Goal: Transaction & Acquisition: Purchase product/service

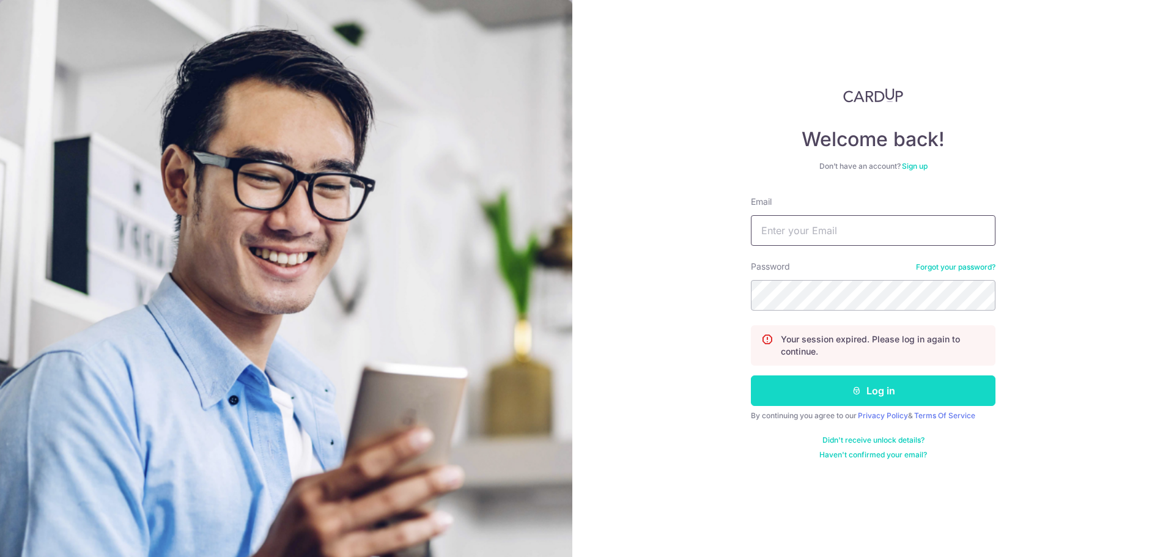
type input "alephtavcoinlaundry@gmail.com"
click at [814, 389] on button "Log in" at bounding box center [873, 390] width 245 height 31
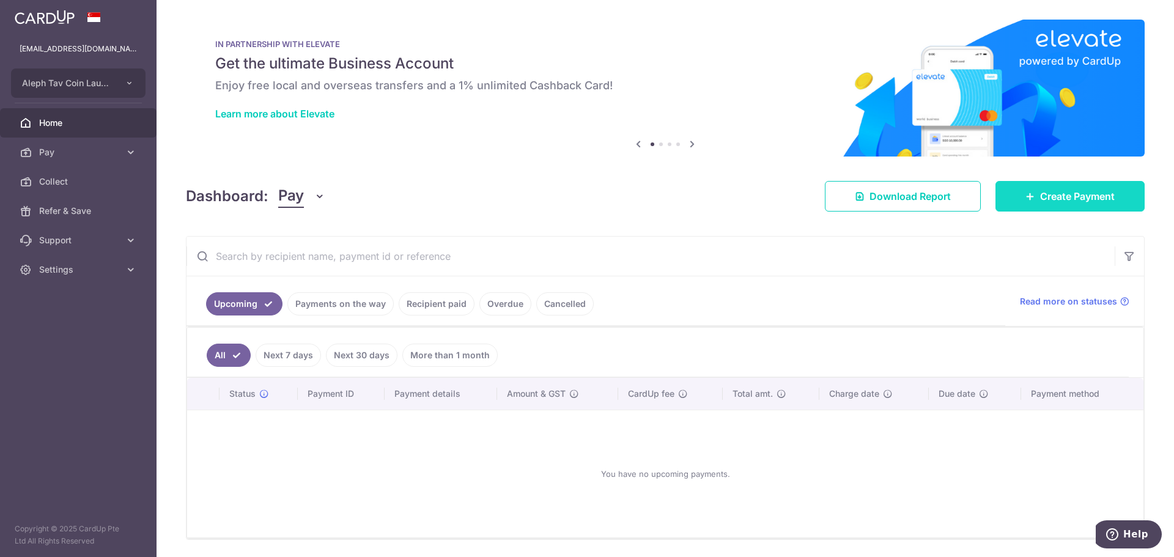
click at [1066, 194] on span "Create Payment" at bounding box center [1077, 196] width 75 height 15
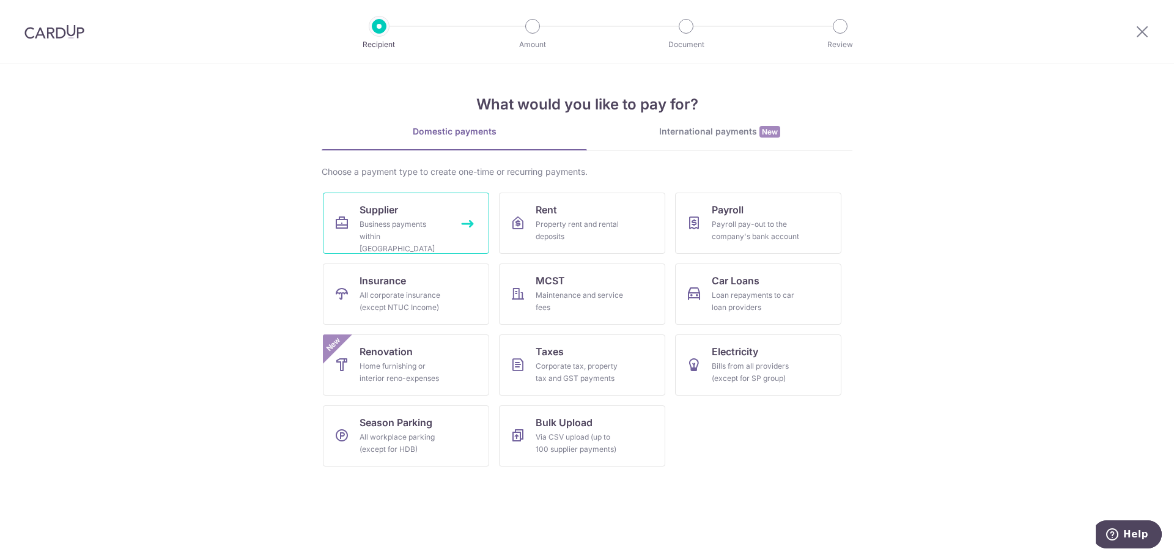
click at [416, 232] on div "Business payments within Singapore" at bounding box center [404, 236] width 88 height 37
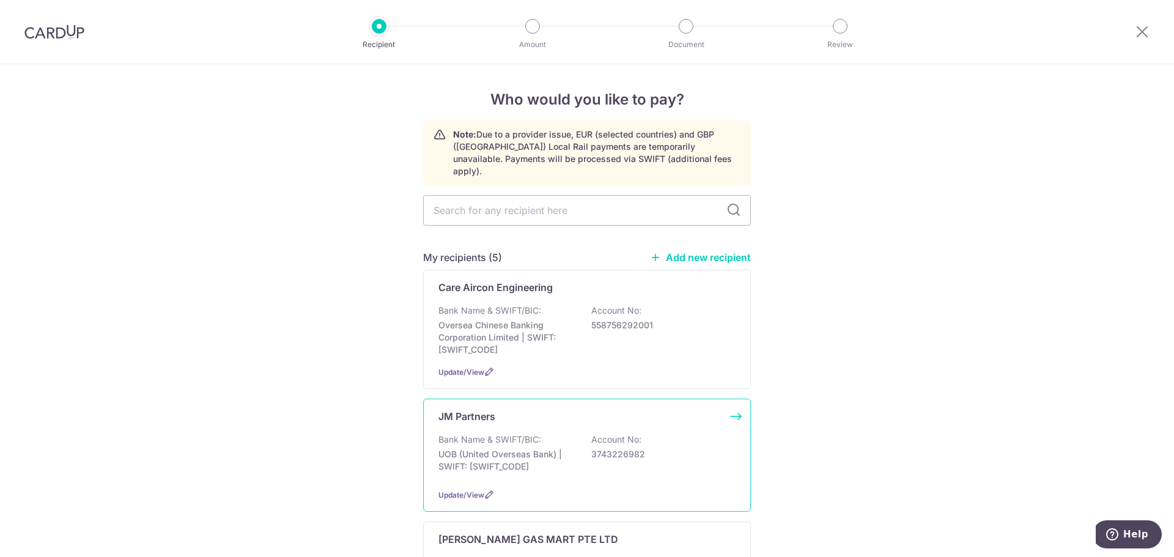
click at [517, 435] on div "Bank Name & SWIFT/BIC: UOB (United Overseas Bank) | SWIFT: UOVBSGSGXXX Account …" at bounding box center [586, 456] width 297 height 45
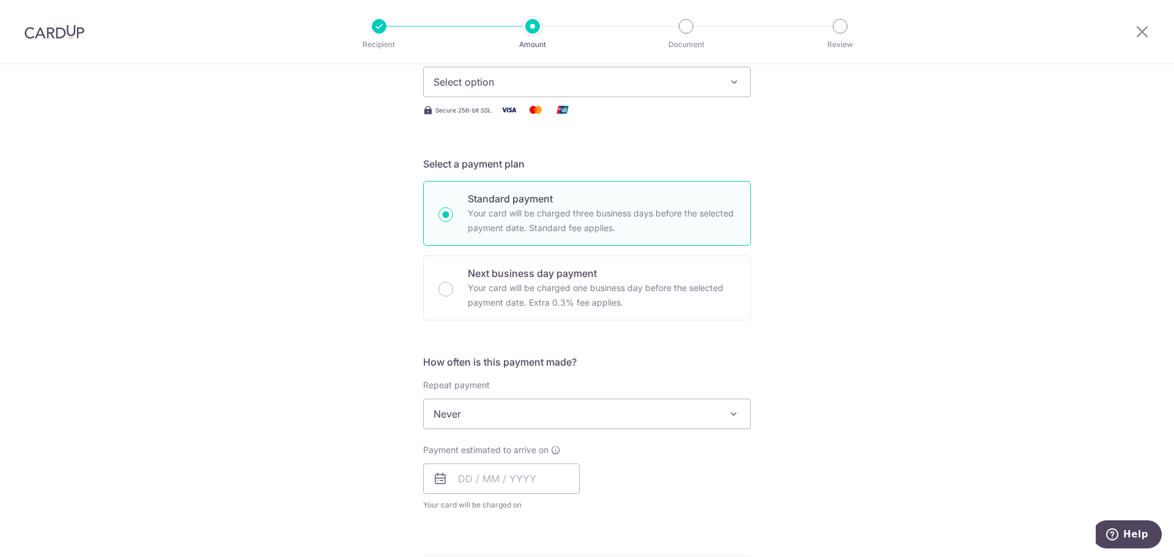
scroll to position [183, 0]
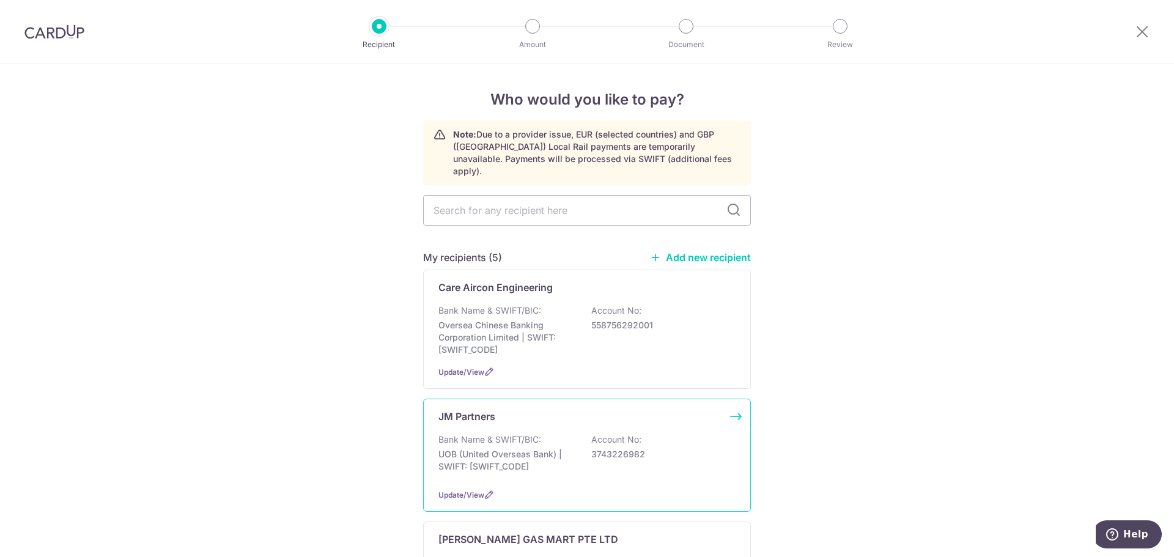
click at [599, 412] on div "JM Partners Bank Name & SWIFT/BIC: UOB (United Overseas Bank) | SWIFT: [SWIFT_C…" at bounding box center [587, 455] width 328 height 113
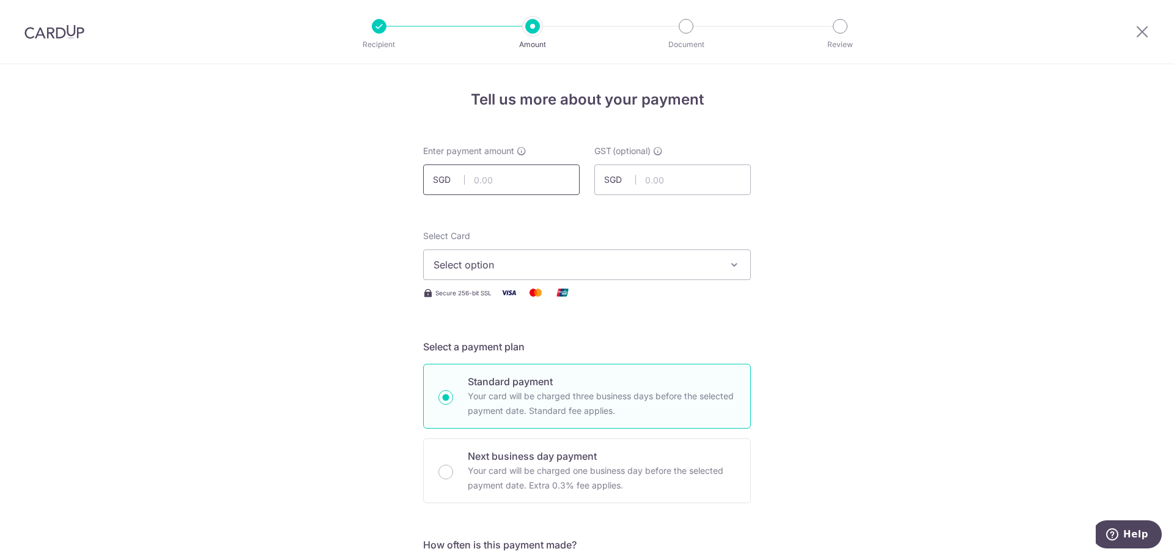
click at [509, 180] on input "text" at bounding box center [501, 179] width 157 height 31
type input "670.00"
click at [520, 260] on span "Select option" at bounding box center [576, 264] width 285 height 15
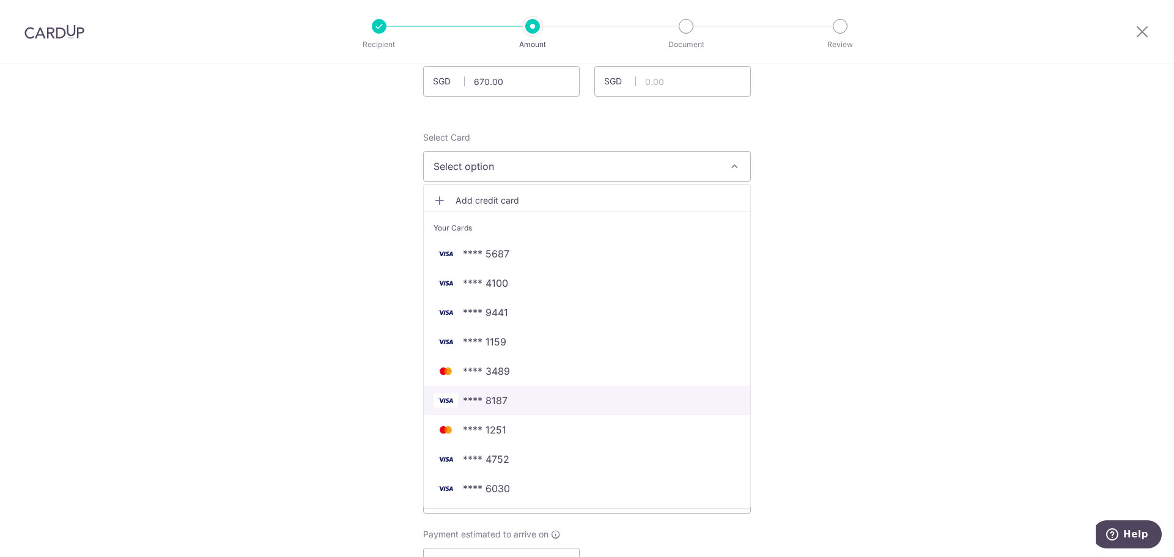
scroll to position [122, 0]
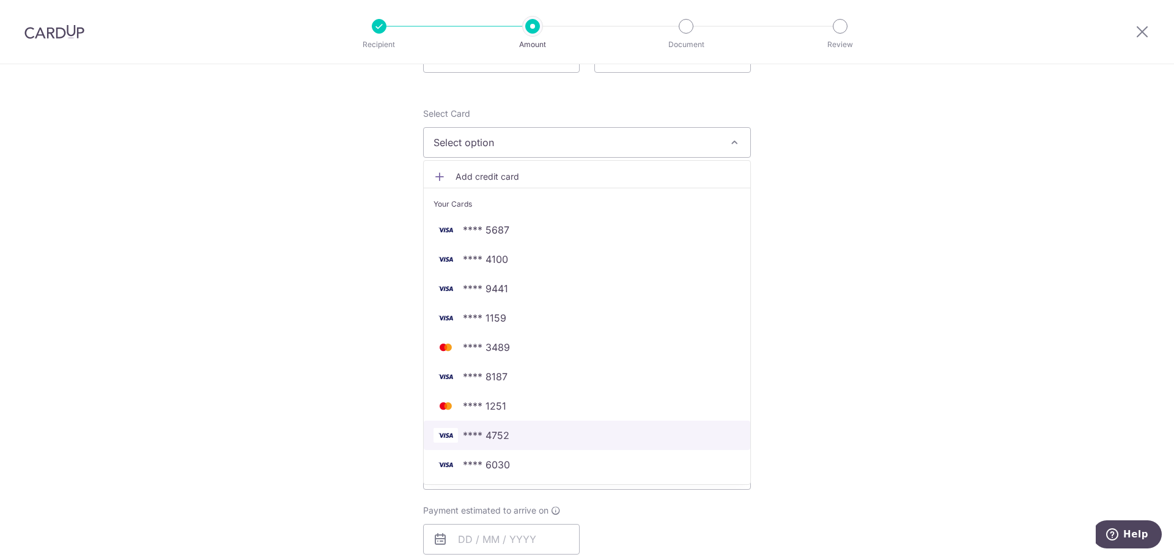
click at [519, 440] on span "**** 4752" at bounding box center [587, 435] width 307 height 15
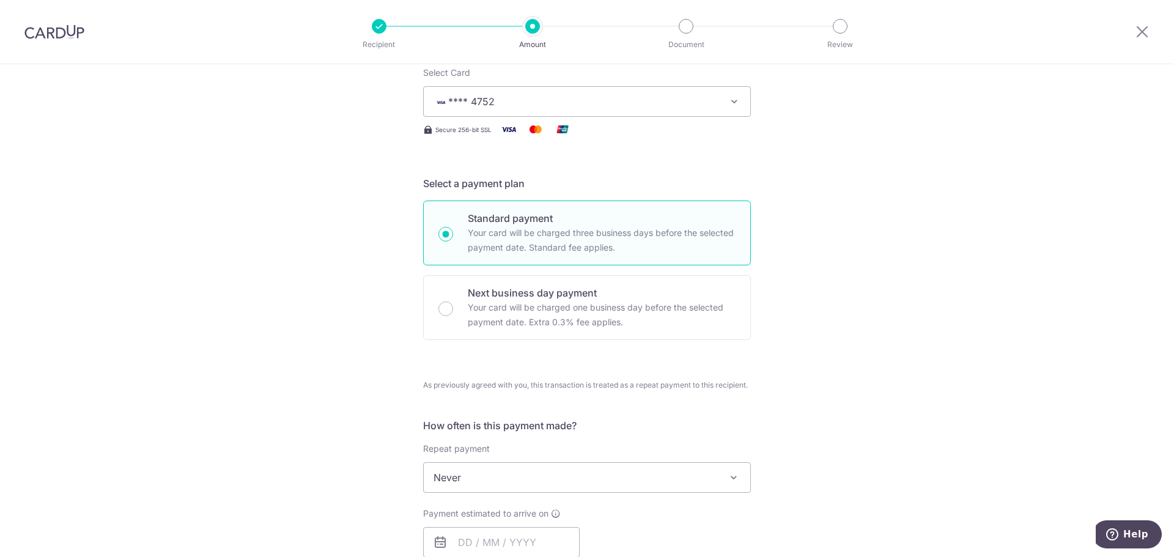
scroll to position [306, 0]
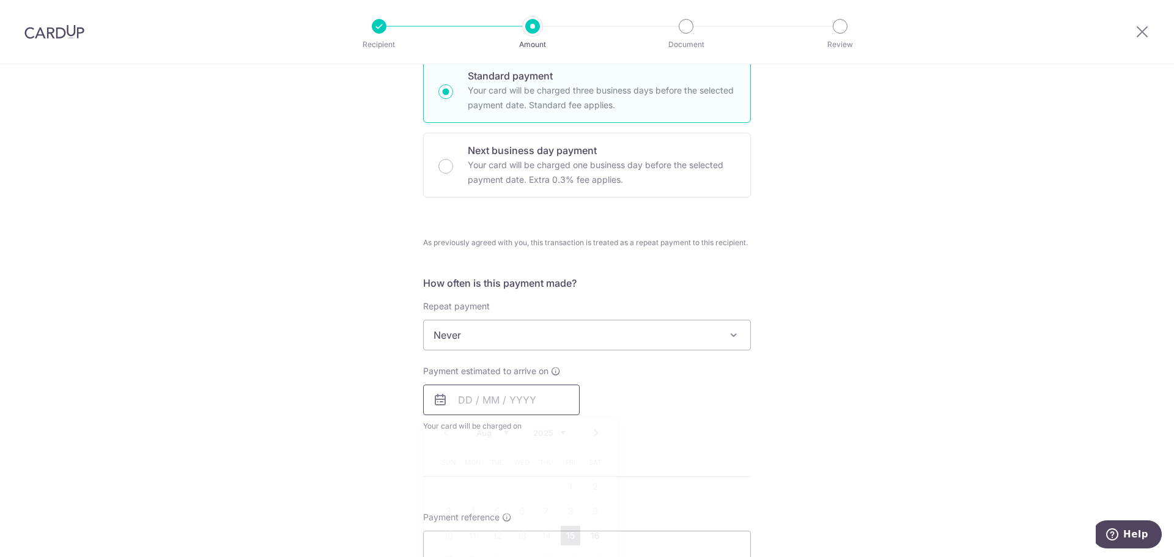
click at [467, 400] on input "text" at bounding box center [501, 400] width 157 height 31
click at [567, 535] on link "15" at bounding box center [571, 536] width 20 height 20
type input "15/08/2025"
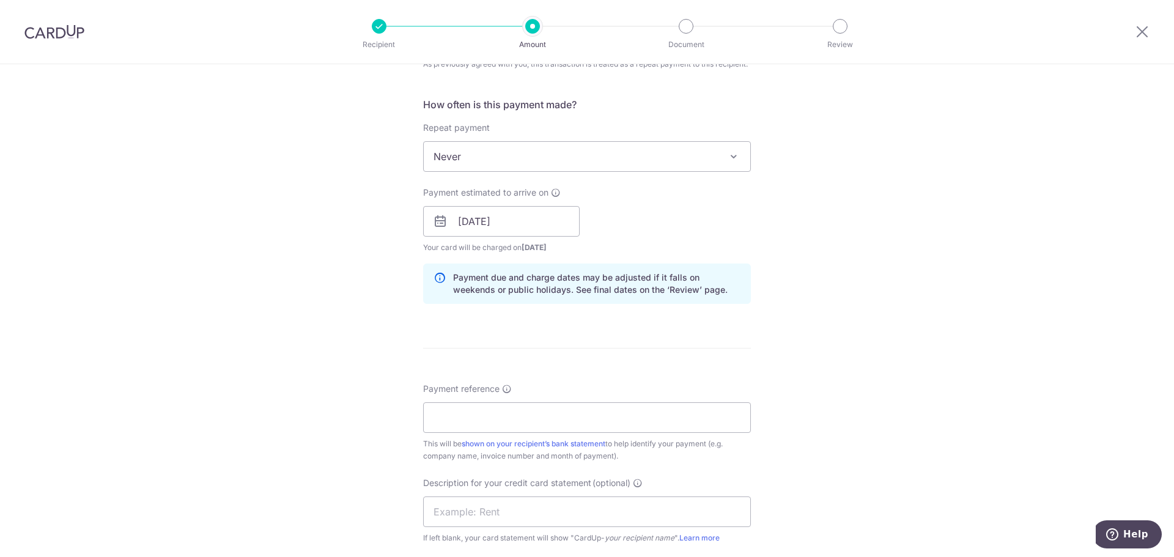
scroll to position [489, 0]
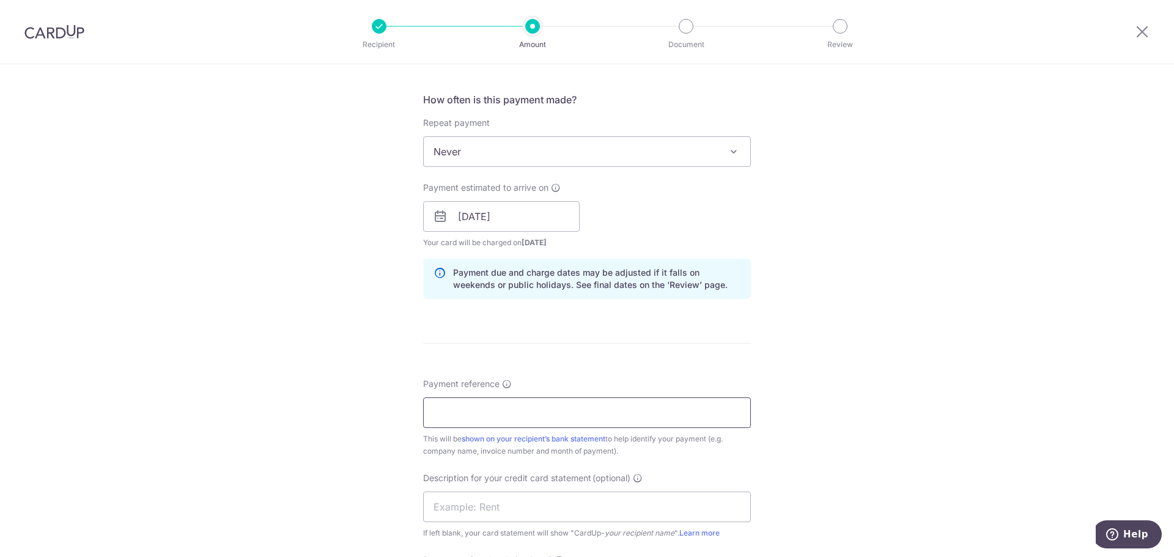
click at [493, 408] on input "Payment reference" at bounding box center [587, 412] width 328 height 31
paste input "JMP/25-5101"
click at [455, 410] on input "JMP/25-5101" at bounding box center [587, 412] width 328 height 31
type input "JMP 25-5101"
click at [486, 505] on input "text" at bounding box center [587, 507] width 328 height 31
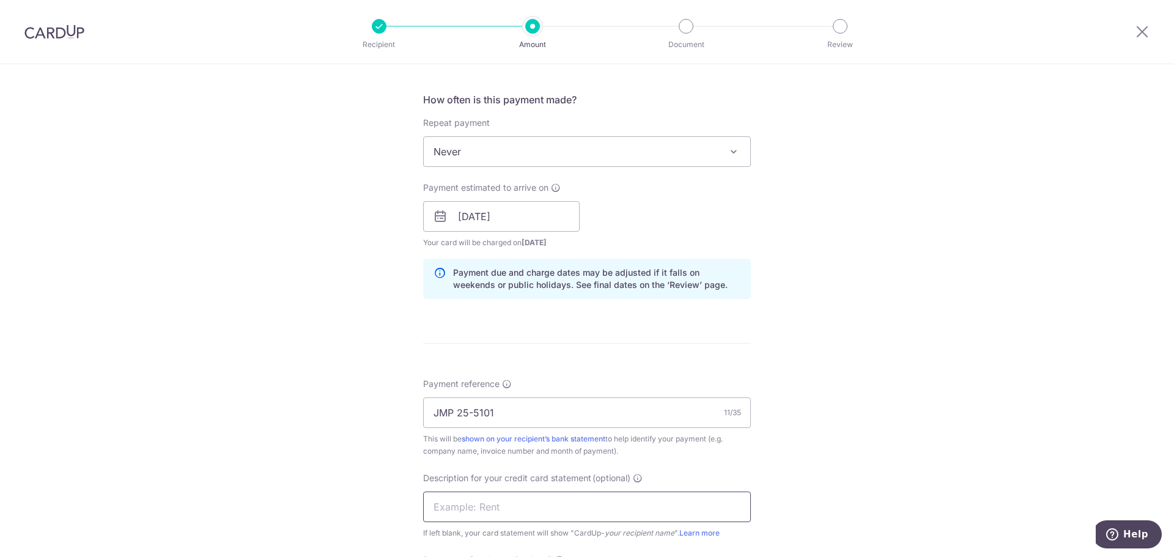
paste input "JMP/25-5101"
click at [432, 509] on input "JMP/25-5101" at bounding box center [587, 507] width 328 height 31
type input "JMP/25-5101"
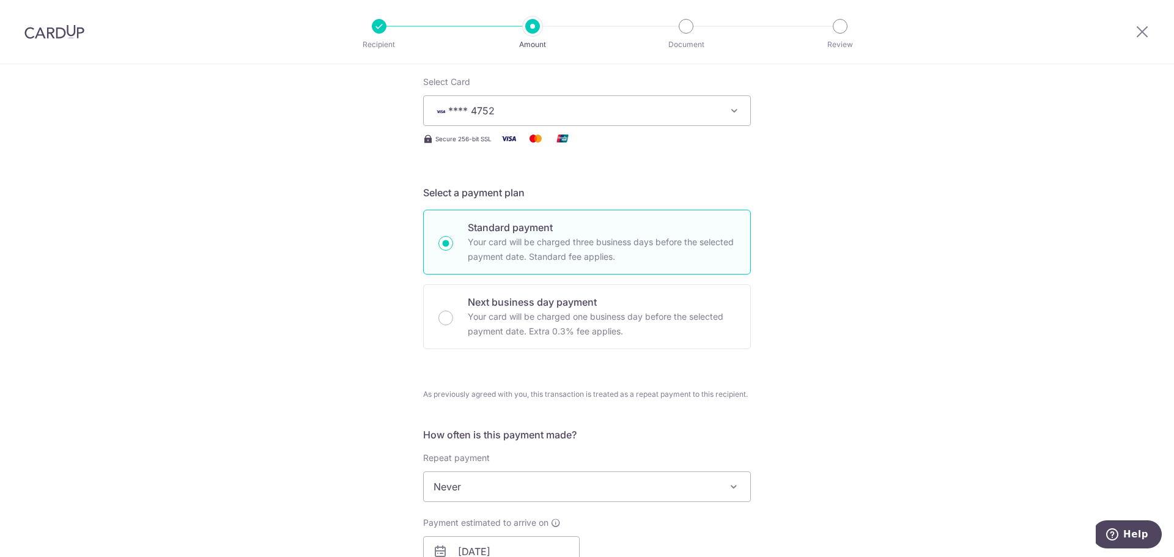
scroll to position [0, 0]
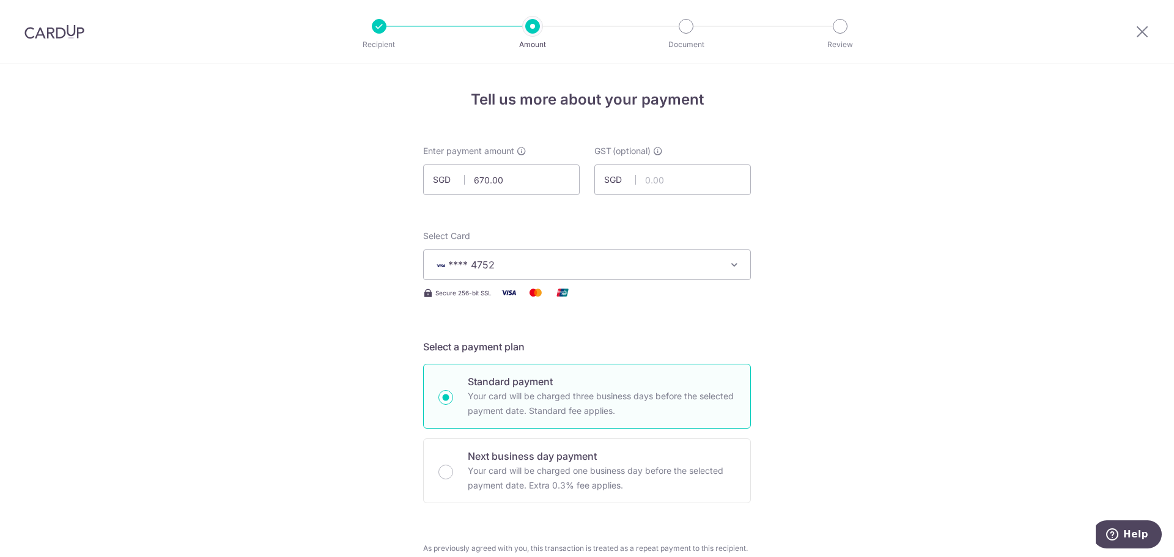
click at [1143, 30] on icon at bounding box center [1142, 31] width 15 height 15
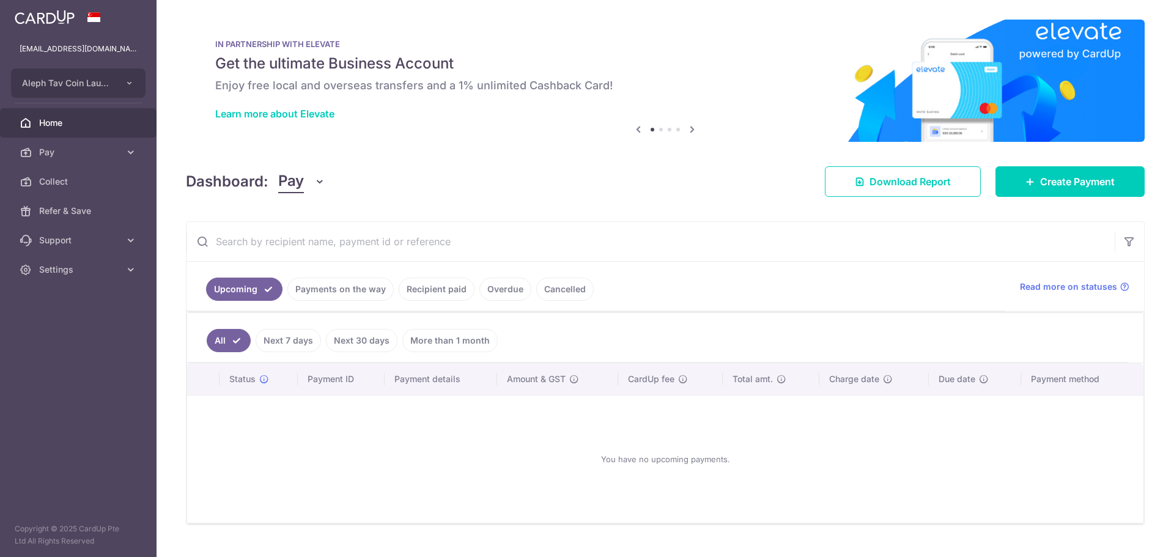
click at [438, 287] on link "Recipient paid" at bounding box center [437, 289] width 76 height 23
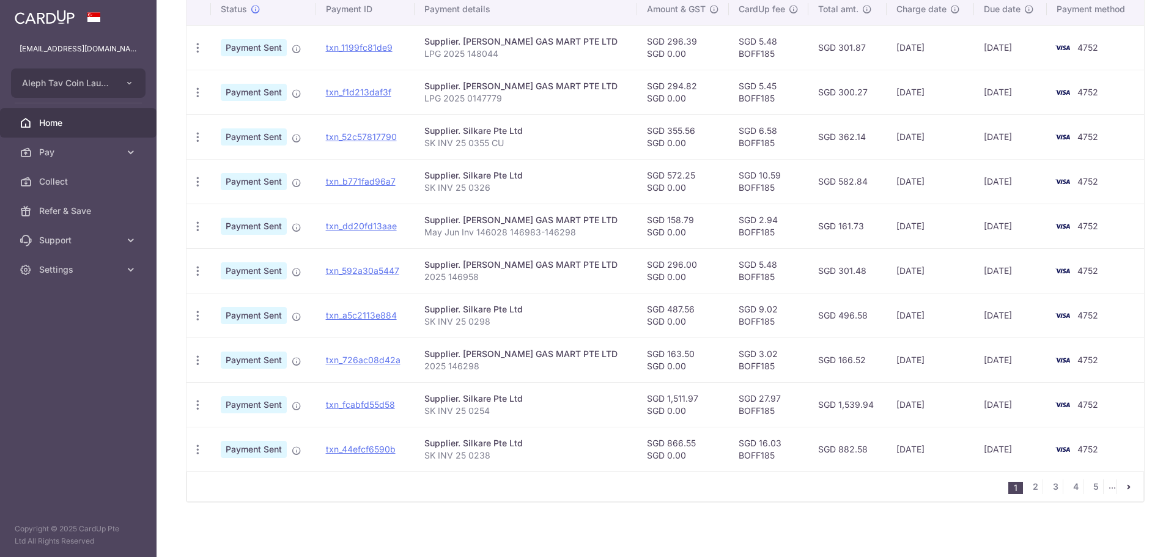
scroll to position [322, 0]
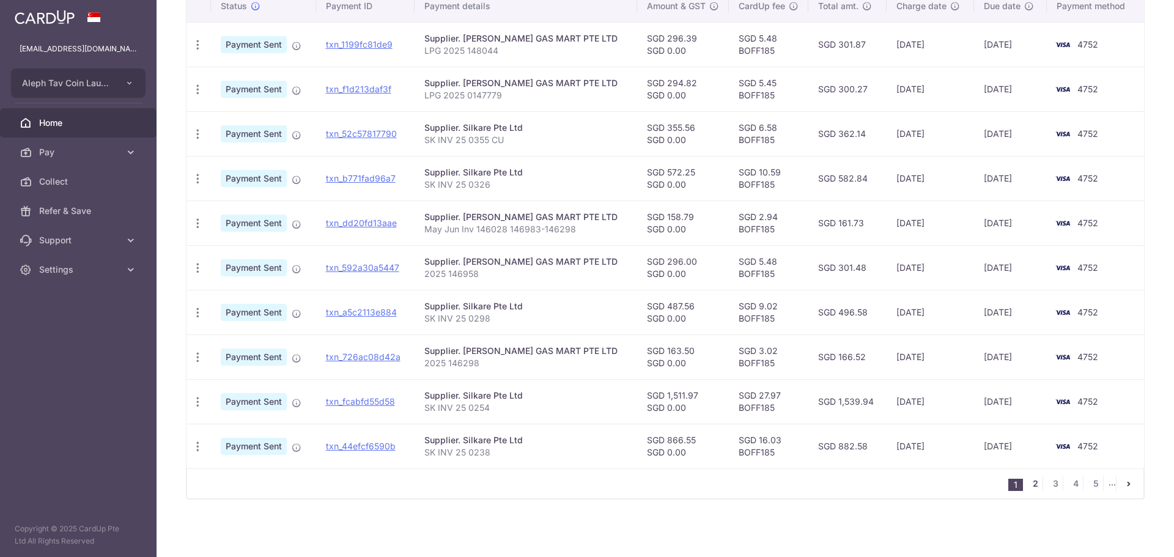
click at [1028, 486] on link "2" at bounding box center [1035, 483] width 15 height 15
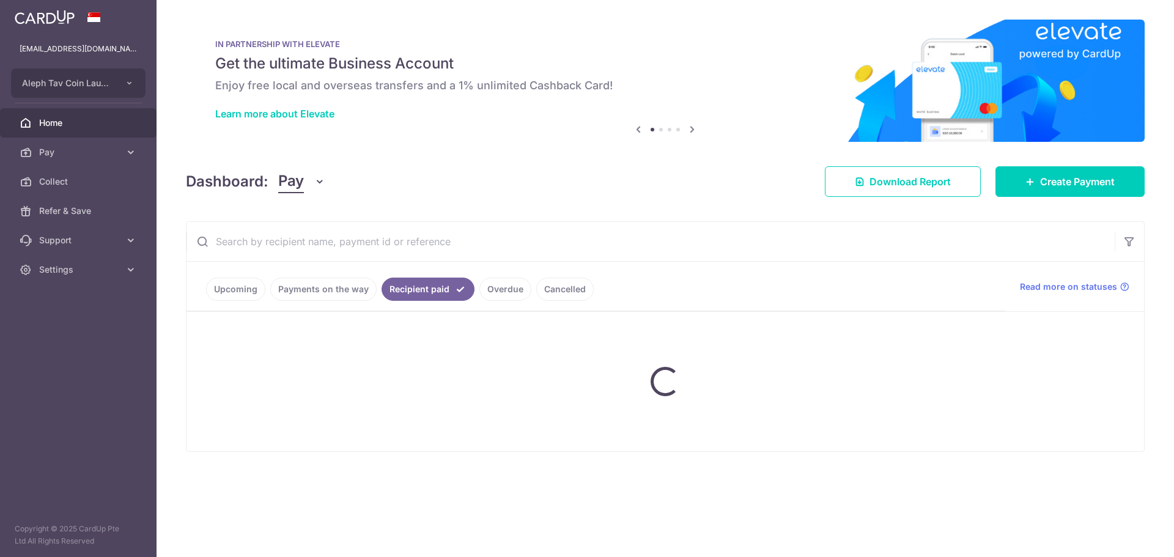
scroll to position [0, 0]
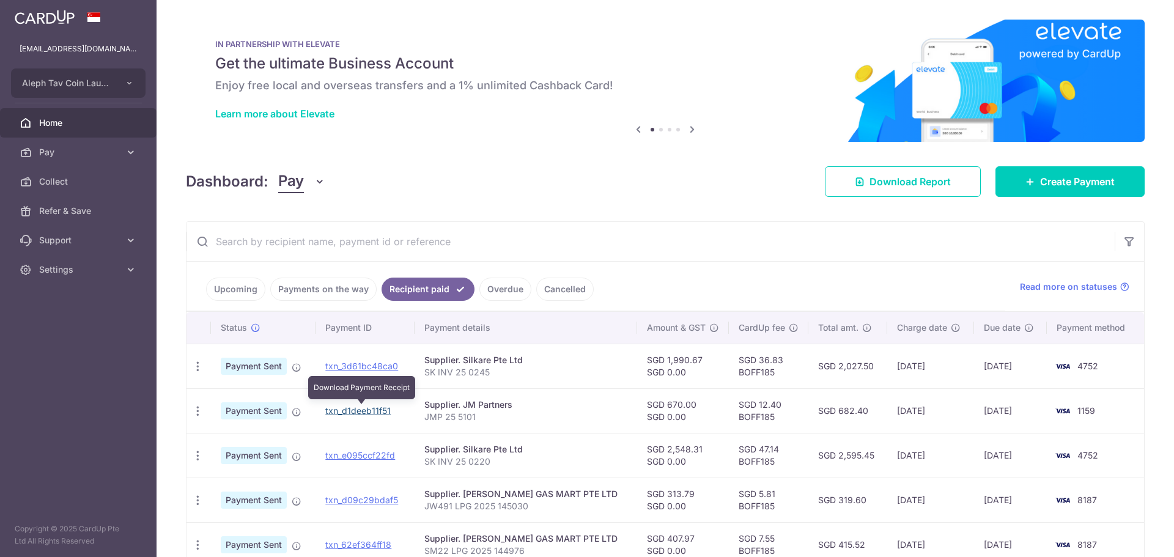
click at [367, 413] on link "txn_d1deeb11f51" at bounding box center [357, 410] width 65 height 10
